Goal: Task Accomplishment & Management: Manage account settings

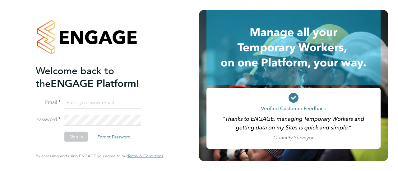
type input "Gianni.bernardi@uk.g4s.com"
click at [67, 140] on button "Sign In" at bounding box center [76, 137] width 24 height 10
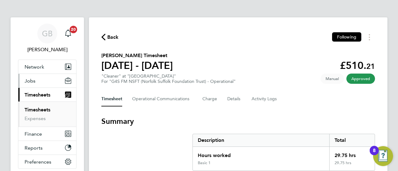
drag, startPoint x: 0, startPoint y: 0, endPoint x: 30, endPoint y: 81, distance: 86.6
click at [30, 81] on span "Jobs" at bounding box center [30, 81] width 11 height 6
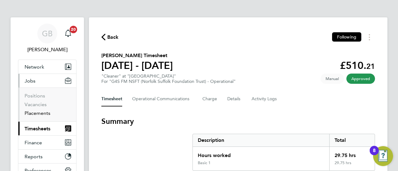
click at [39, 115] on link "Placements" at bounding box center [38, 113] width 26 height 6
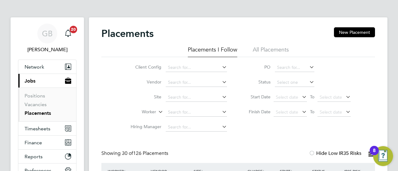
click at [221, 68] on icon at bounding box center [221, 67] width 0 height 9
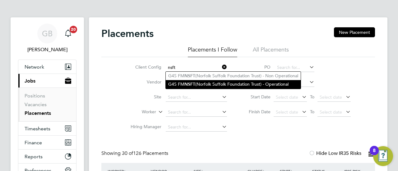
click at [212, 83] on li "G4S FM NSFT (Norfolk Suffolk Foundation Trust) - Operational" at bounding box center [233, 84] width 135 height 8
type input "G4S FM NSFT (Norfolk Suffolk Foundation Trust) - Operational"
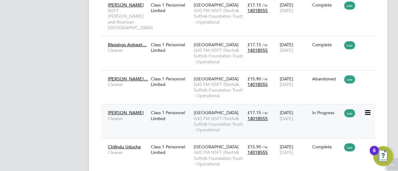
click at [368, 109] on icon at bounding box center [367, 112] width 6 height 7
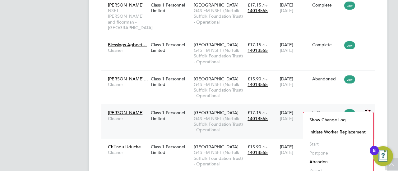
click at [317, 163] on li "Abandon" at bounding box center [339, 162] width 64 height 9
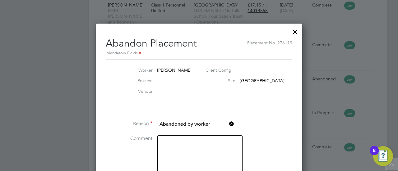
click at [177, 140] on textarea at bounding box center [199, 157] width 85 height 42
type textarea "i"
click at [281, 140] on li "Comment je is now G4S" at bounding box center [199, 160] width 187 height 48
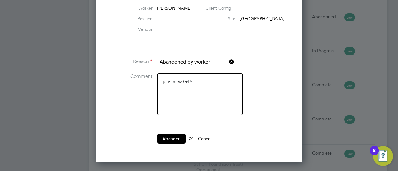
click at [164, 82] on textarea "je is now G4S" at bounding box center [199, 94] width 85 height 42
type textarea "He is now G4S"
click at [176, 136] on button "Abandon" at bounding box center [171, 139] width 28 height 10
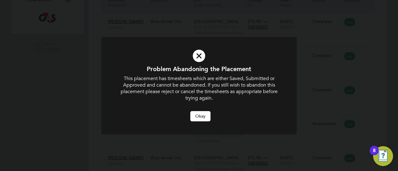
click at [203, 114] on button "Okay" at bounding box center [200, 116] width 20 height 10
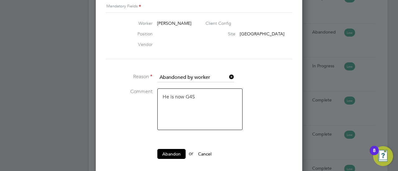
scroll to position [806, 0]
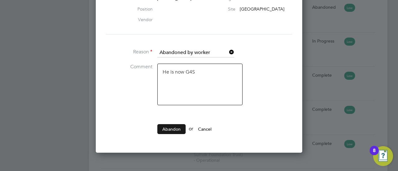
click at [169, 129] on button "Abandon" at bounding box center [171, 129] width 28 height 10
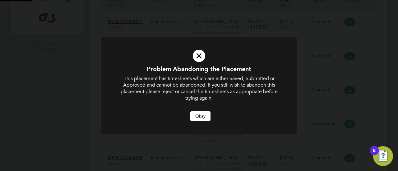
scroll to position [0, 0]
click at [200, 119] on button "Okay" at bounding box center [200, 116] width 20 height 10
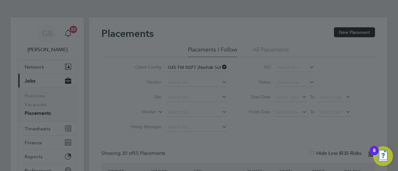
scroll to position [171, 0]
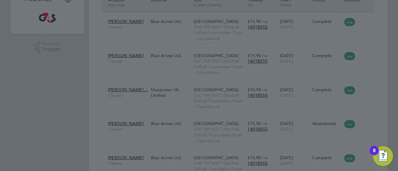
click at [14, 58] on div at bounding box center [199, 85] width 398 height 171
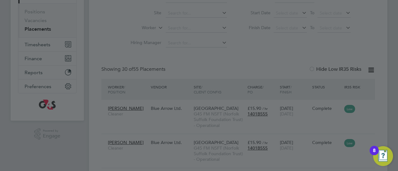
scroll to position [0, 0]
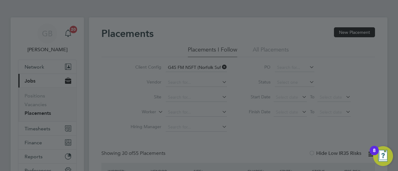
click at [24, 25] on div at bounding box center [199, 85] width 398 height 171
click at [31, 82] on div at bounding box center [199, 85] width 398 height 171
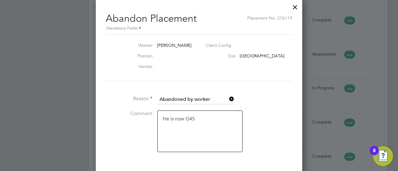
scroll to position [834, 0]
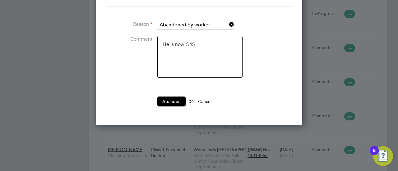
click at [210, 99] on button "Cancel" at bounding box center [204, 102] width 23 height 10
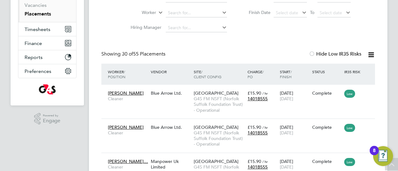
scroll to position [12, 0]
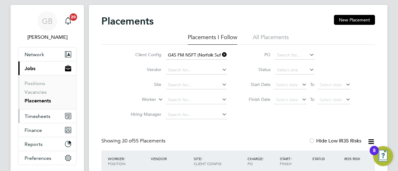
click at [35, 117] on span "Timesheets" at bounding box center [38, 117] width 26 height 6
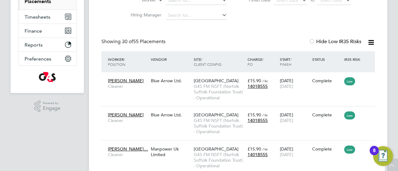
scroll to position [124, 0]
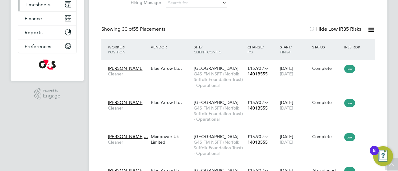
click at [37, 4] on span "Timesheets" at bounding box center [38, 5] width 26 height 6
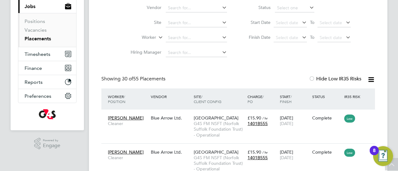
scroll to position [62, 0]
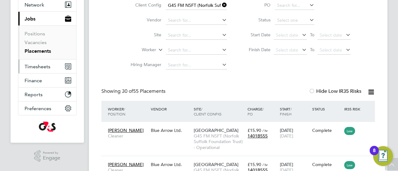
click at [41, 69] on button "Timesheets" at bounding box center [47, 67] width 58 height 14
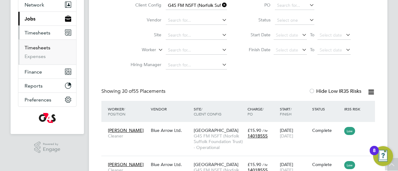
click at [35, 46] on link "Timesheets" at bounding box center [38, 48] width 26 height 6
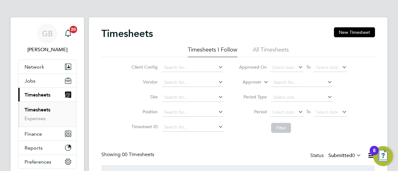
click at [368, 156] on icon at bounding box center [372, 156] width 8 height 8
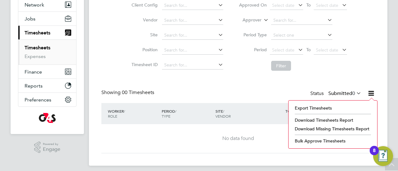
scroll to position [66, 0]
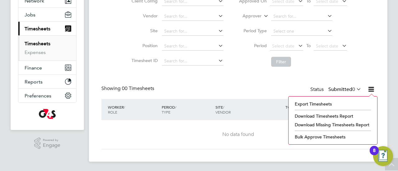
click at [355, 87] on icon at bounding box center [355, 89] width 0 height 9
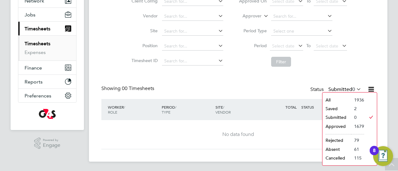
click at [334, 111] on li "Saved" at bounding box center [337, 109] width 29 height 9
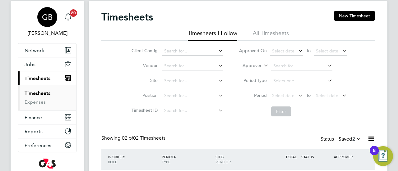
scroll to position [0, 0]
